Goal: Register for event/course

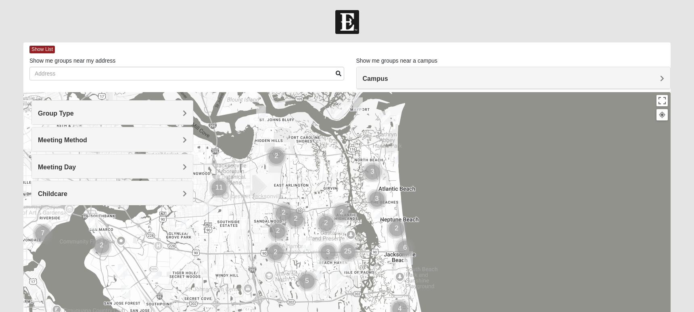
click at [418, 77] on h4 "Campus" at bounding box center [514, 79] width 302 height 8
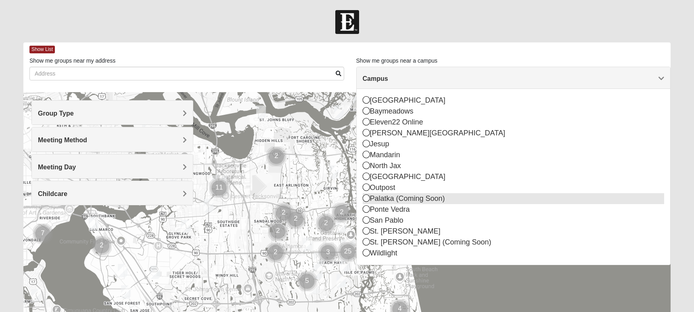
click at [384, 202] on div "Palatka (Coming Soon)" at bounding box center [514, 198] width 302 height 11
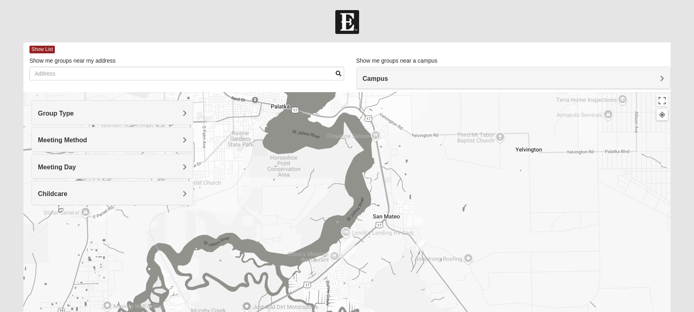
click at [347, 248] on img "Palatka (Coming Soon)" at bounding box center [348, 248] width 15 height 19
drag, startPoint x: 352, startPoint y: 226, endPoint x: 304, endPoint y: 221, distance: 48.3
click at [304, 222] on div "686 US-17 San Mateo, FL 32187" at bounding box center [350, 228] width 95 height 12
copy div "686 US-17 San Mateo, FL 32187"
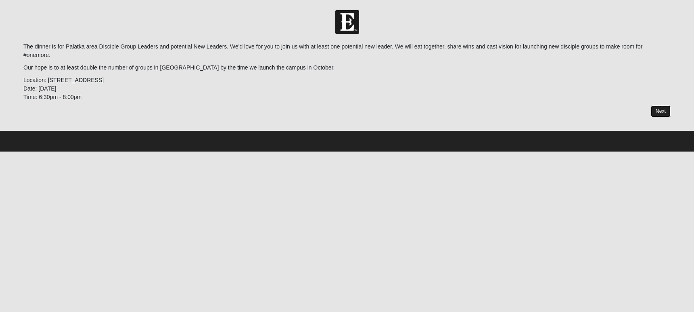
click at [651, 113] on link "Next" at bounding box center [661, 111] width 20 height 12
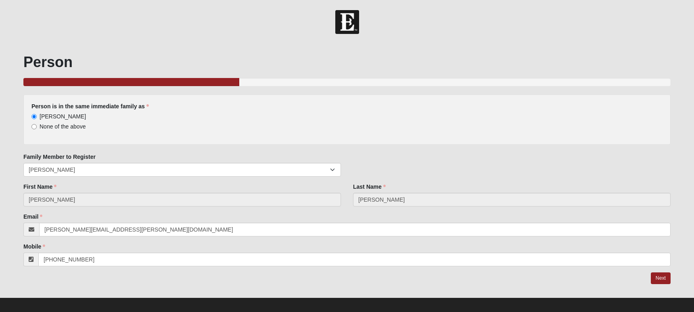
scroll to position [6, 0]
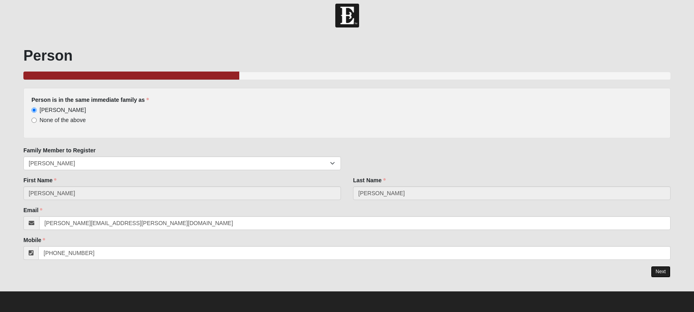
click at [658, 272] on link "Next" at bounding box center [661, 272] width 20 height 12
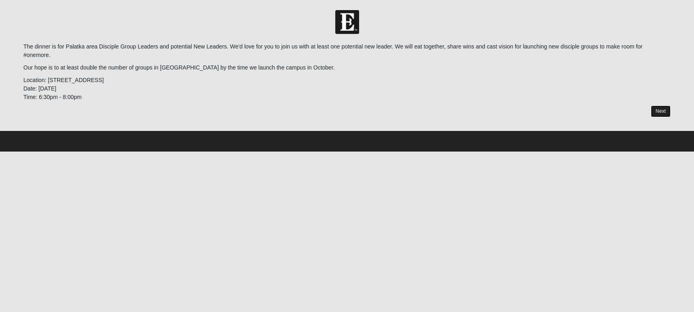
click at [661, 110] on link "Next" at bounding box center [661, 111] width 20 height 12
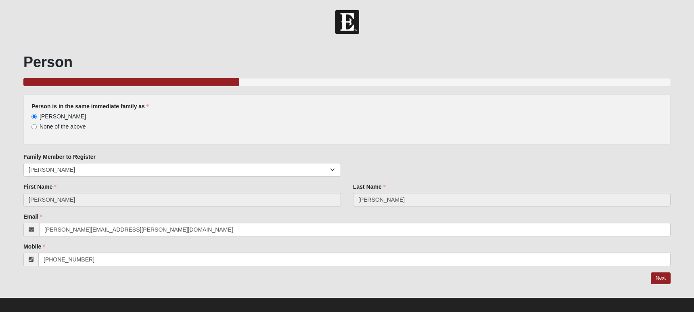
scroll to position [6, 0]
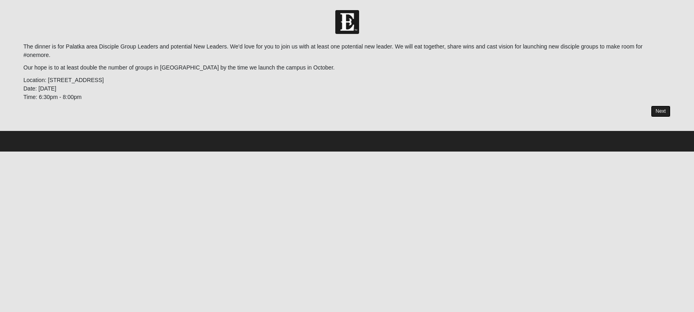
click at [661, 113] on link "Next" at bounding box center [661, 111] width 20 height 12
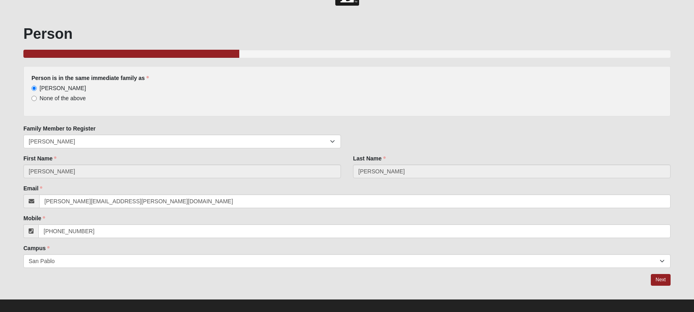
scroll to position [29, 0]
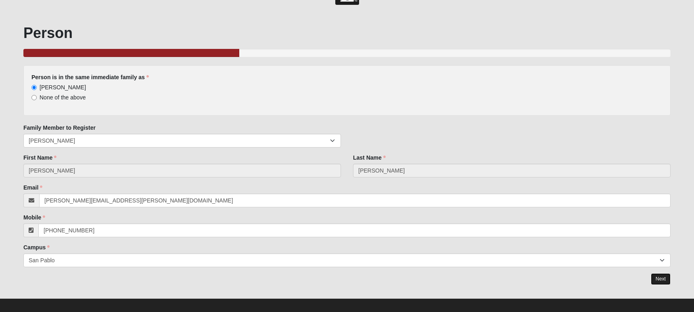
click at [660, 280] on link "Next" at bounding box center [661, 279] width 20 height 12
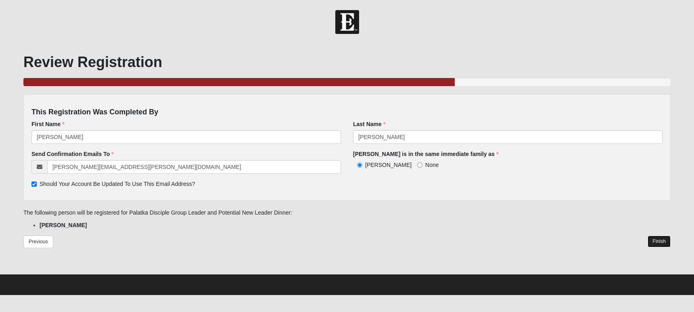
click at [658, 241] on link "Finish" at bounding box center [659, 241] width 23 height 12
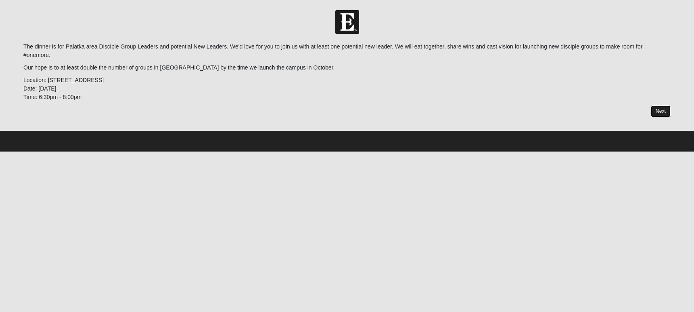
click at [661, 114] on link "Next" at bounding box center [661, 111] width 20 height 12
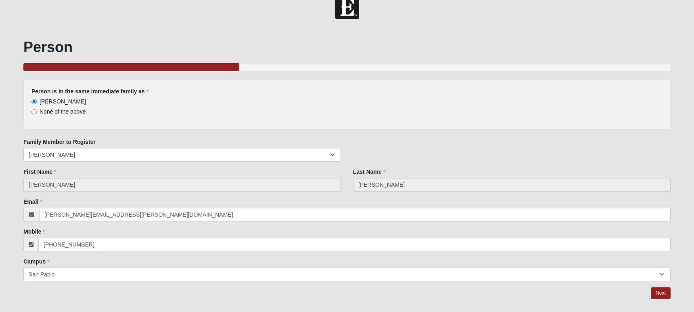
scroll to position [36, 0]
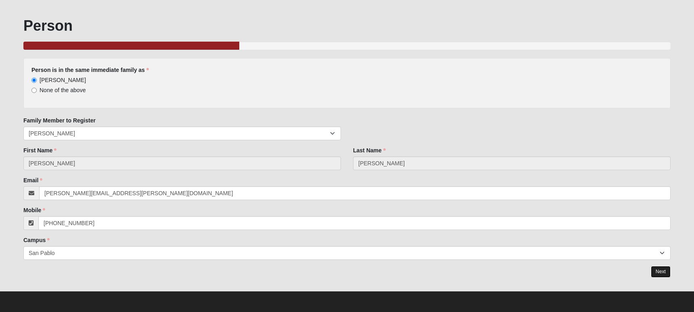
click at [659, 271] on link "Next" at bounding box center [661, 272] width 20 height 12
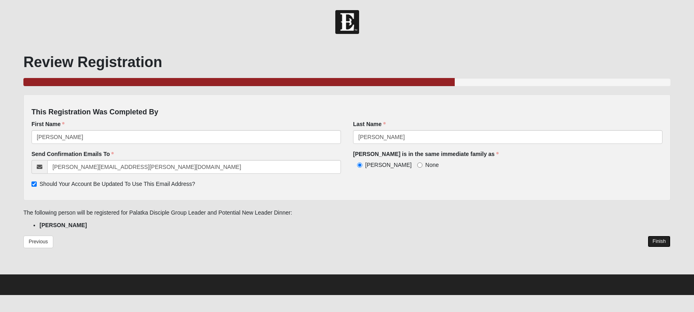
click at [662, 239] on link "Finish" at bounding box center [659, 241] width 23 height 12
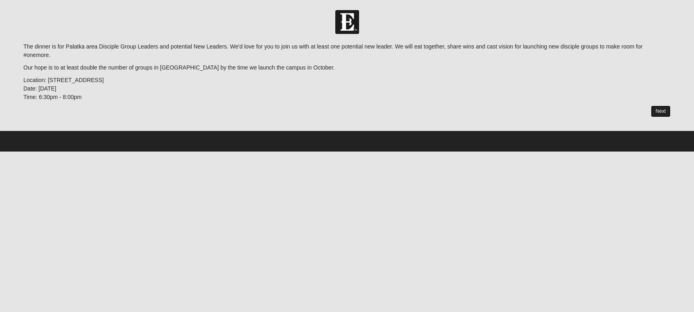
click at [661, 110] on link "Next" at bounding box center [661, 111] width 20 height 12
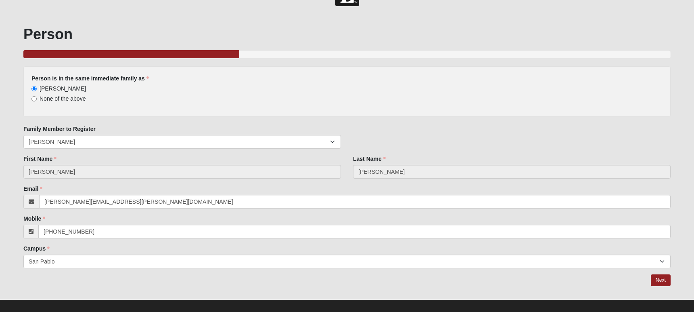
scroll to position [36, 0]
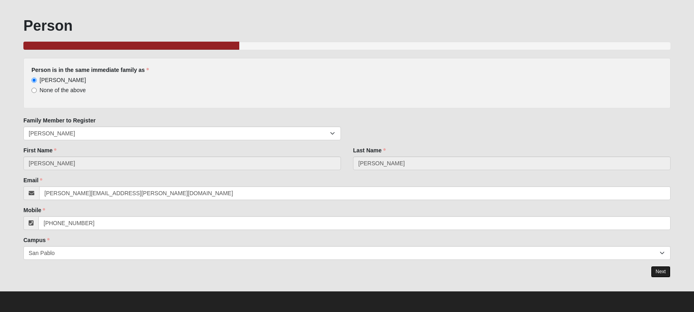
click at [661, 271] on link "Next" at bounding box center [661, 272] width 20 height 12
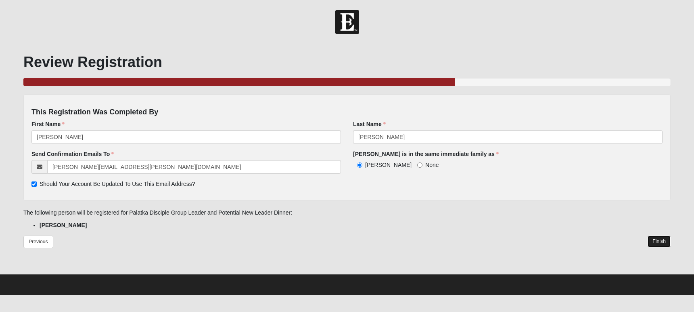
click at [661, 241] on link "Finish" at bounding box center [659, 241] width 23 height 12
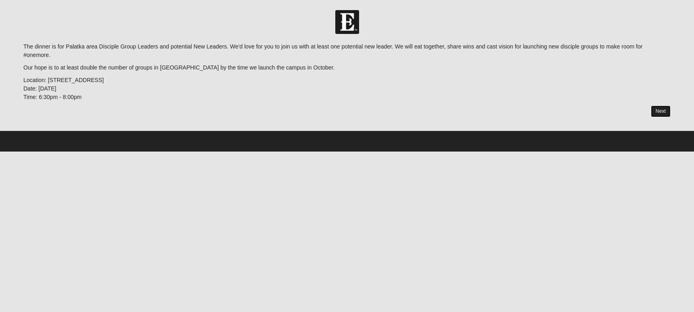
click at [663, 112] on link "Next" at bounding box center [661, 111] width 20 height 12
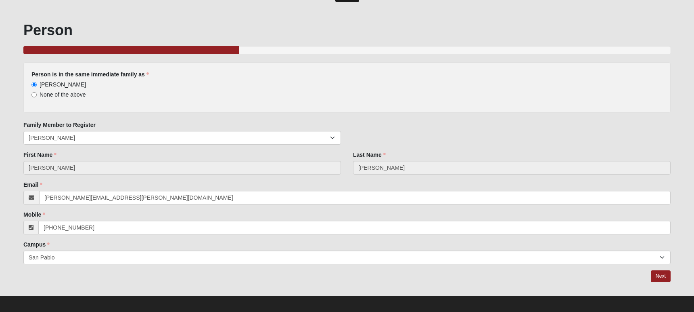
scroll to position [36, 0]
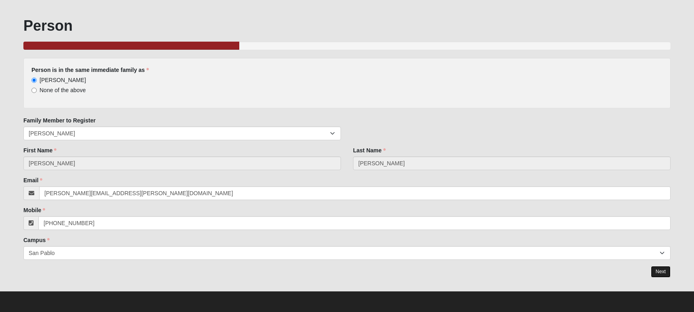
click at [660, 269] on link "Next" at bounding box center [661, 272] width 20 height 12
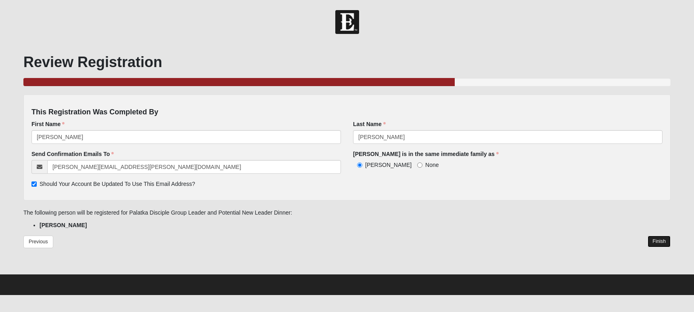
click at [661, 238] on link "Finish" at bounding box center [659, 241] width 23 height 12
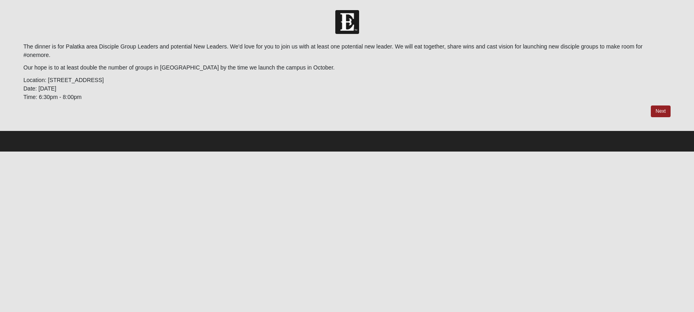
click at [659, 105] on div "The dinner is for Palatka area Disciple Group Leaders and potential New Leaders…" at bounding box center [346, 79] width 647 height 75
click at [660, 114] on link "Next" at bounding box center [661, 111] width 20 height 12
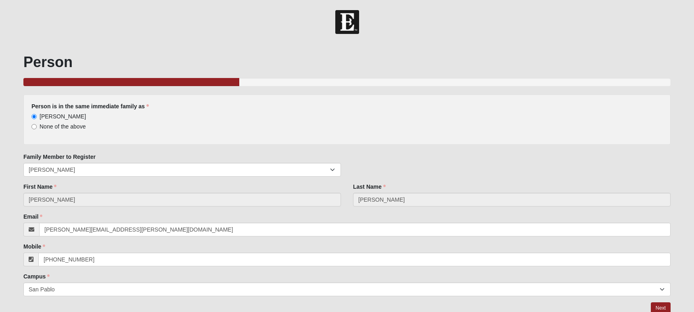
scroll to position [36, 0]
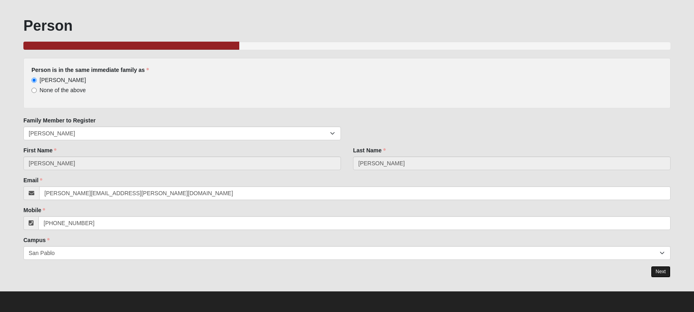
click at [659, 270] on link "Next" at bounding box center [661, 272] width 20 height 12
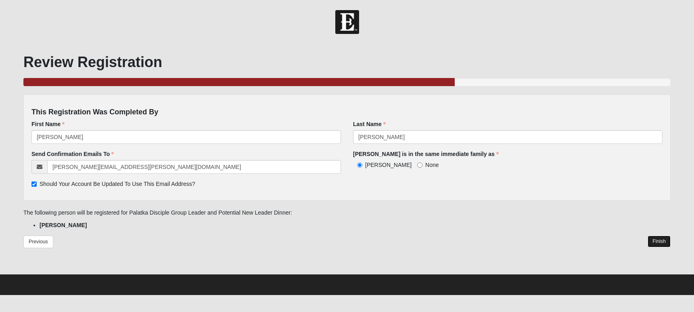
click at [660, 241] on link "Finish" at bounding box center [659, 241] width 23 height 12
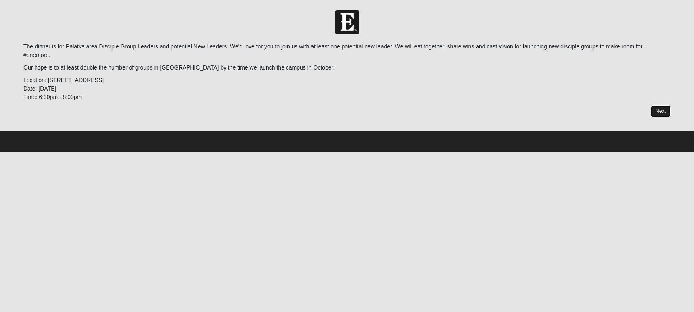
click at [664, 111] on link "Next" at bounding box center [661, 111] width 20 height 12
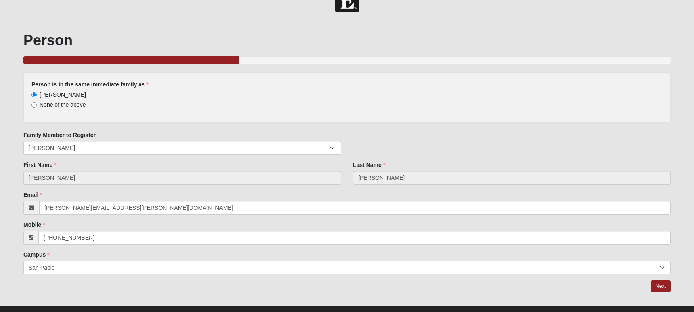
scroll to position [36, 0]
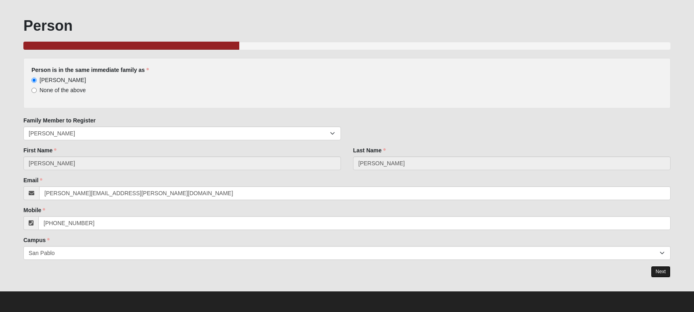
click at [661, 272] on link "Next" at bounding box center [661, 272] width 20 height 12
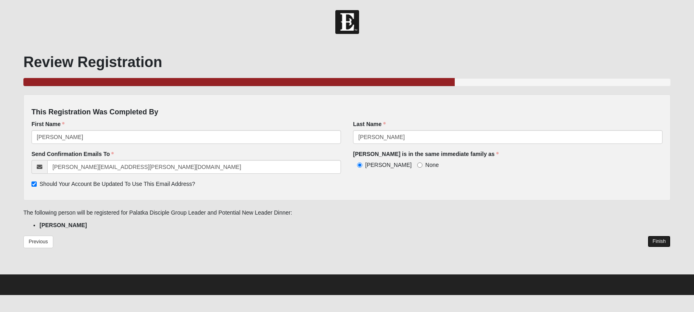
click at [659, 240] on link "Finish" at bounding box center [659, 241] width 23 height 12
